Goal: Information Seeking & Learning: Learn about a topic

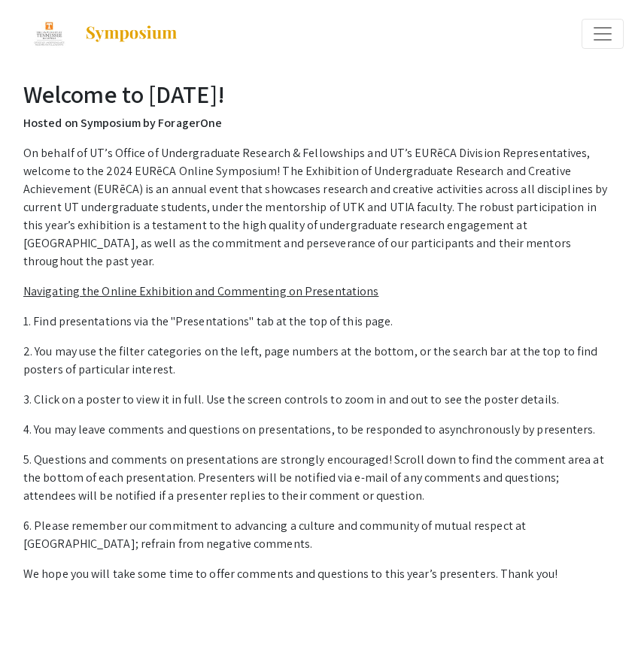
click at [600, 33] on span "Expand or Collapse Menu" at bounding box center [602, 34] width 23 height 23
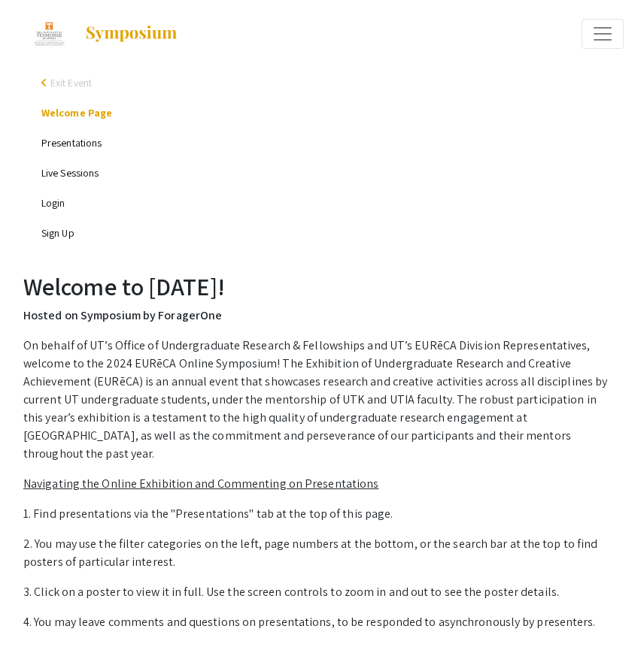
click at [66, 148] on link "Presentations" at bounding box center [71, 143] width 60 height 14
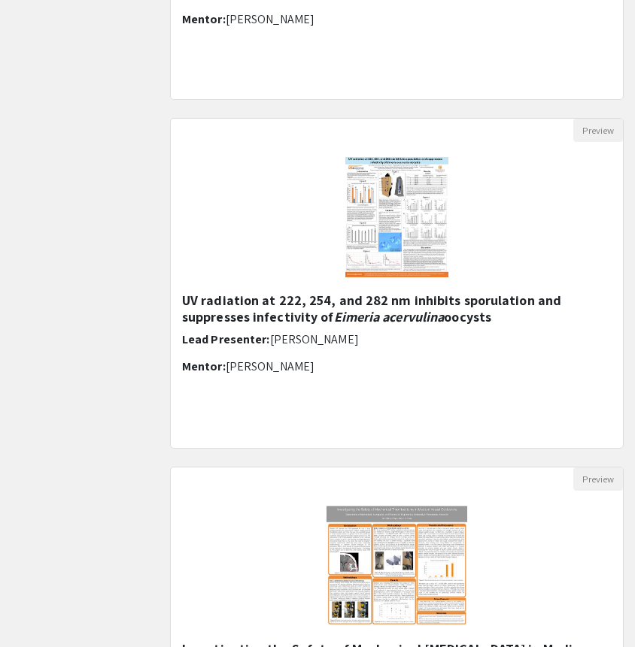
scroll to position [1925, 0]
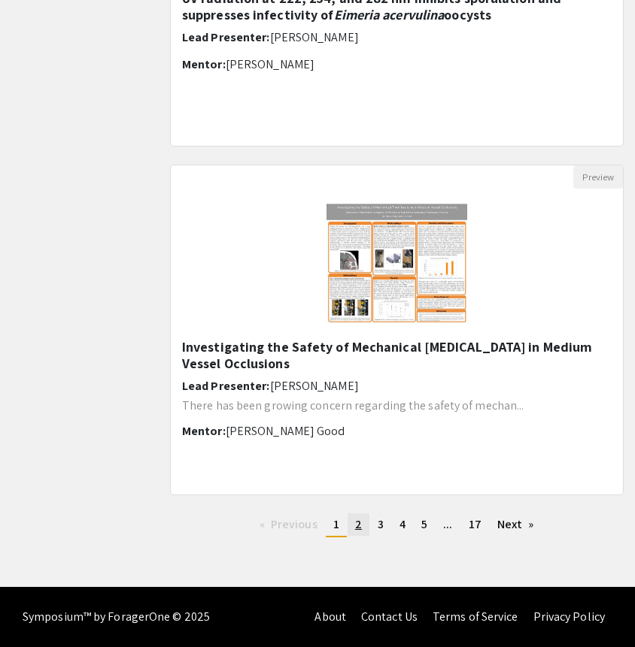
click at [359, 523] on span "2" at bounding box center [358, 525] width 7 height 16
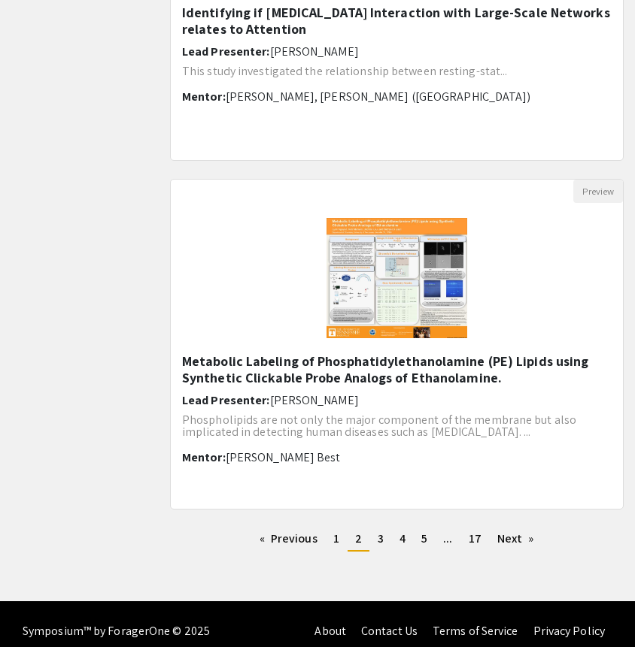
scroll to position [1925, 0]
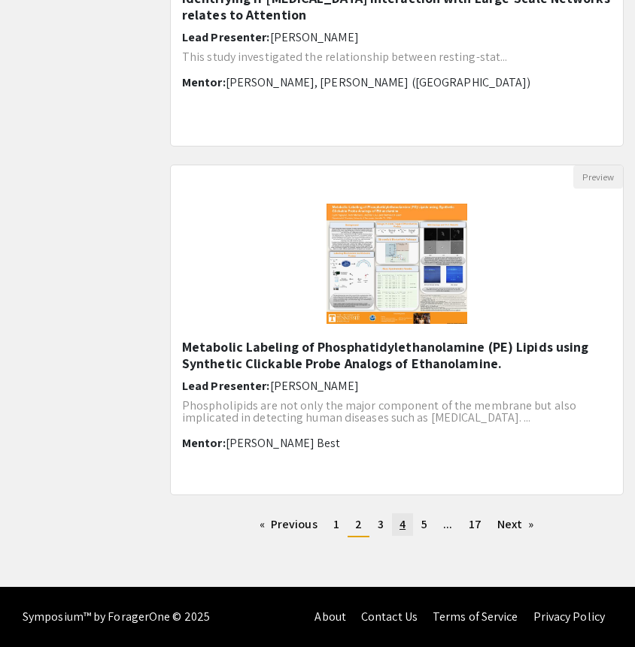
click at [401, 520] on span "4" at bounding box center [402, 525] width 6 height 16
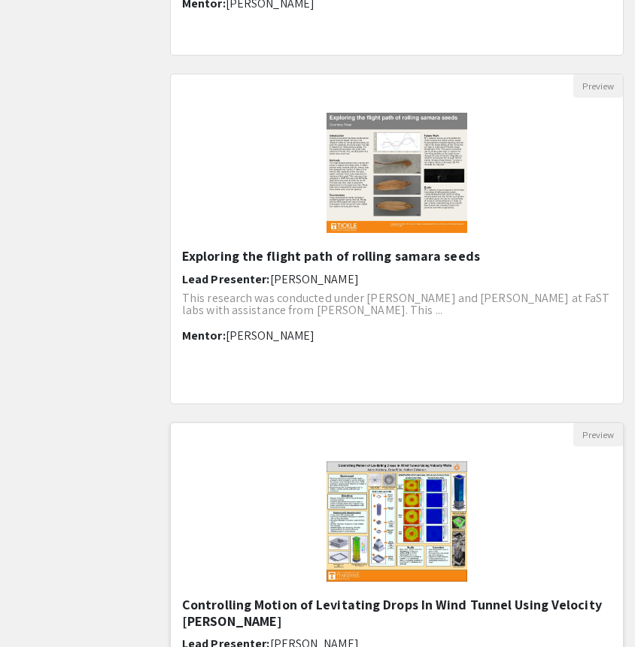
scroll to position [1925, 0]
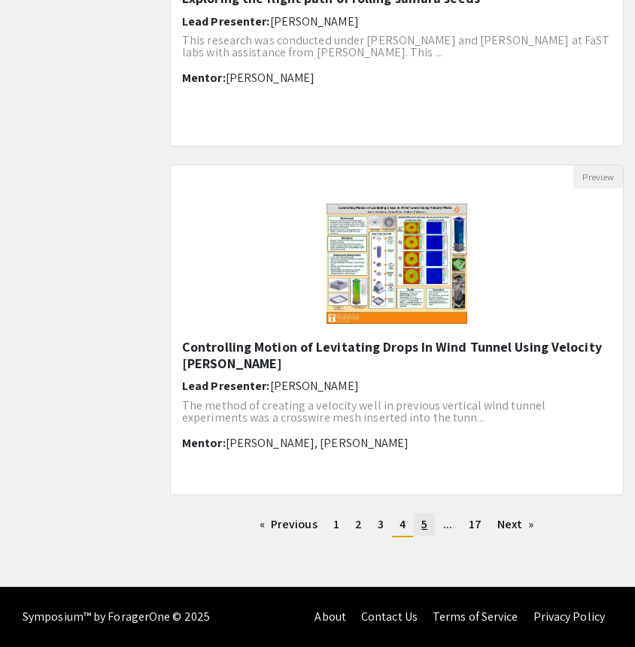
click at [418, 519] on link "page 5" at bounding box center [424, 524] width 21 height 23
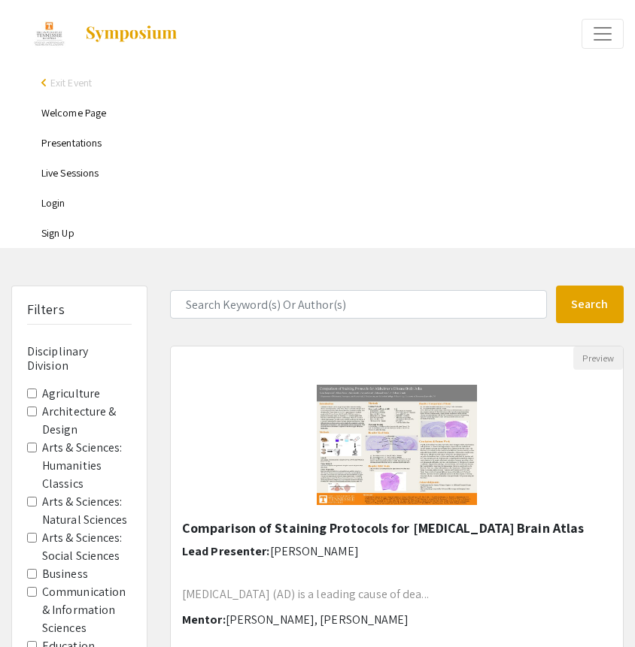
click at [58, 198] on link "Login" at bounding box center [53, 203] width 24 height 14
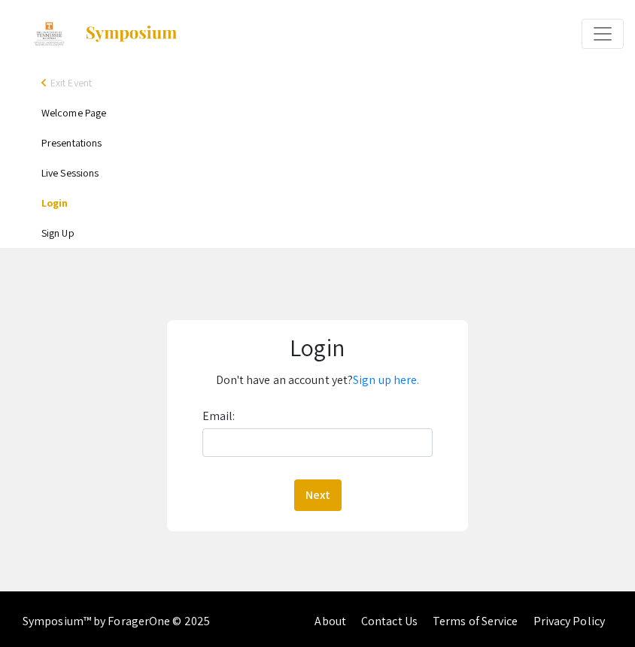
click at [101, 37] on img at bounding box center [131, 34] width 94 height 18
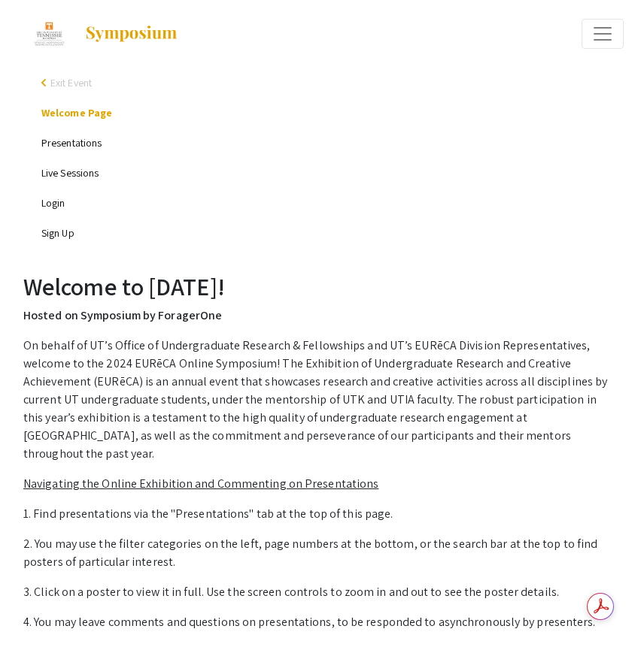
click at [326, 505] on p "1. Find presentations via the "Presentations" tab at the top of this page." at bounding box center [317, 514] width 588 height 18
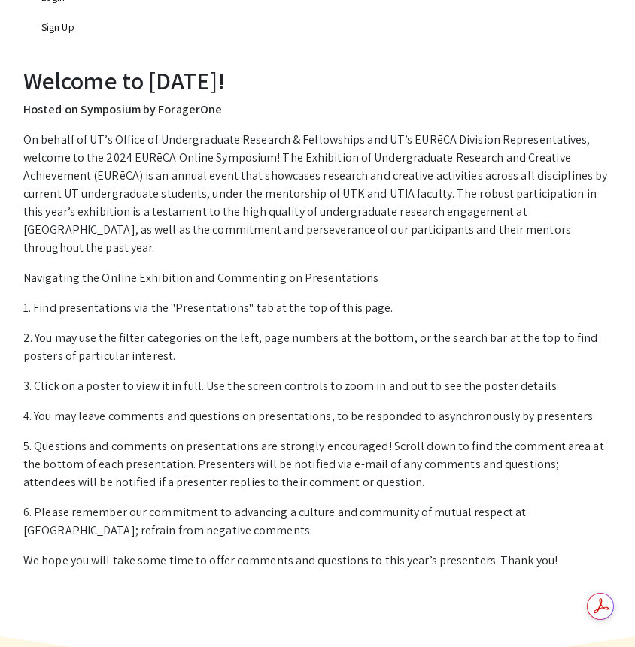
scroll to position [353, 0]
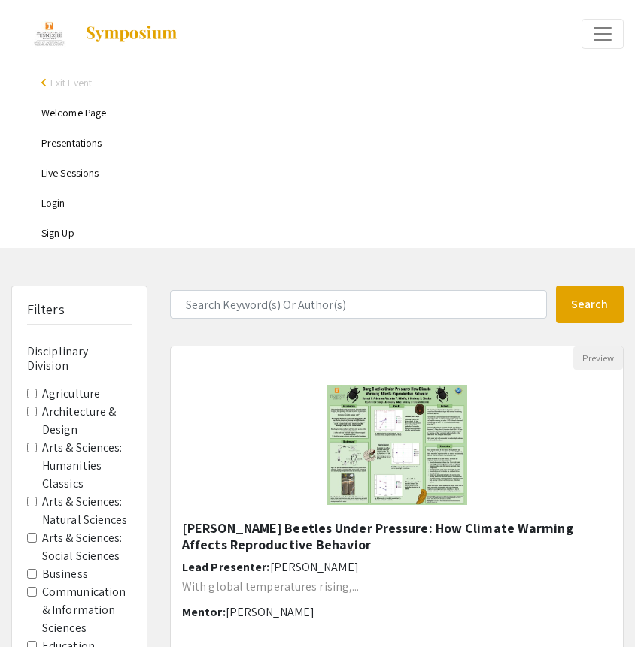
scroll to position [1925, 0]
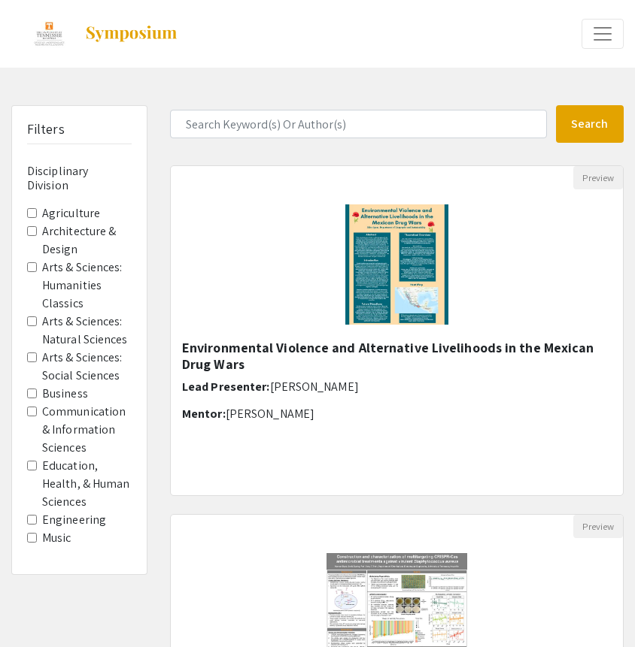
click at [591, 27] on span "Expand or Collapse Menu" at bounding box center [602, 34] width 23 height 23
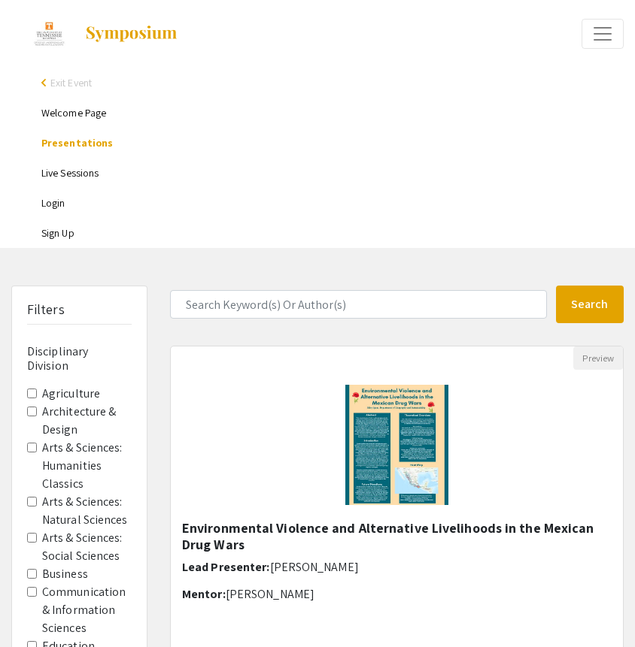
click at [70, 117] on link "Welcome Page" at bounding box center [73, 113] width 65 height 14
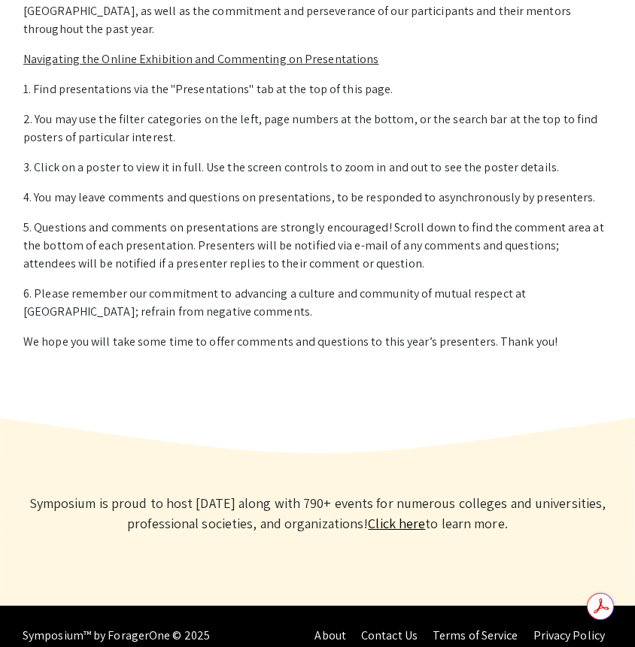
scroll to position [423, 0]
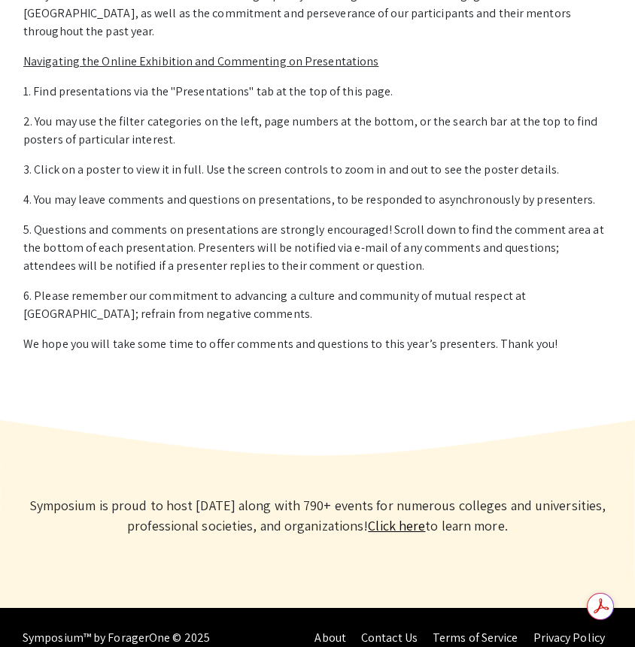
click at [425, 517] on link "Click here" at bounding box center [396, 525] width 57 height 17
